Goal: Check status

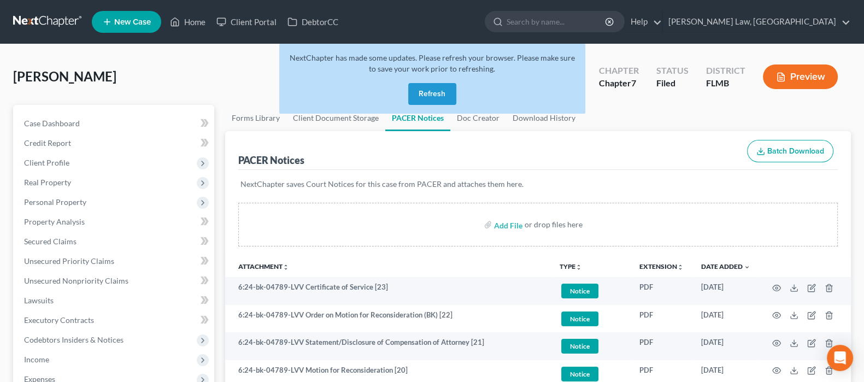
click at [447, 95] on button "Refresh" at bounding box center [432, 94] width 48 height 22
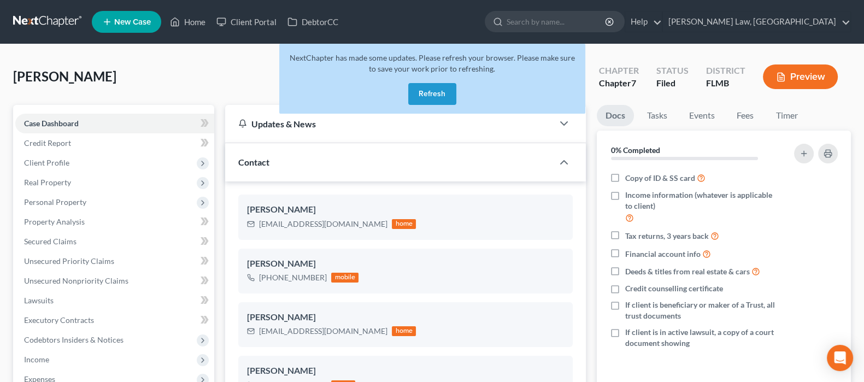
click at [431, 90] on button "Refresh" at bounding box center [432, 94] width 48 height 22
